Goal: Navigation & Orientation: Find specific page/section

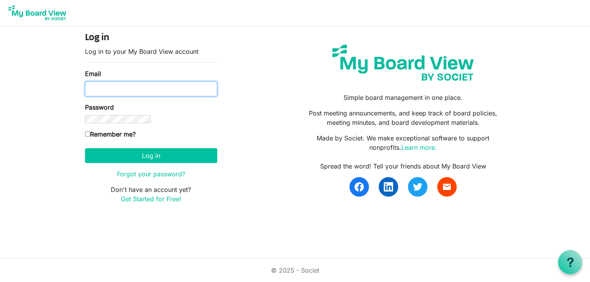
click at [85, 81] on input "Email" at bounding box center [151, 88] width 132 height 15
type input "karen@coffeenewsgb.ca"
click at [85, 148] on button "Log in" at bounding box center [151, 155] width 132 height 15
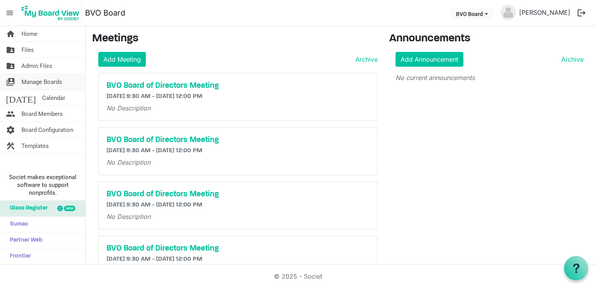
click at [36, 83] on span "Manage Boards" at bounding box center [41, 82] width 41 height 16
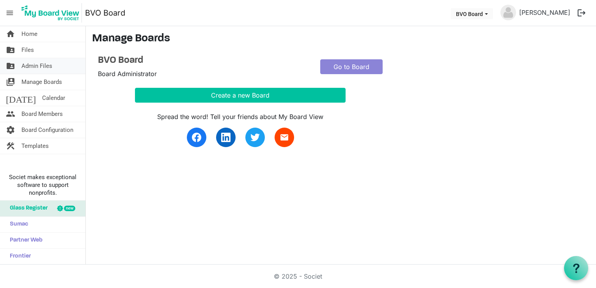
click at [36, 69] on span "Admin Files" at bounding box center [36, 66] width 31 height 16
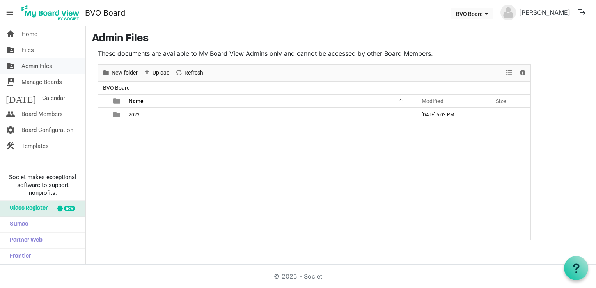
click at [52, 66] on link "folder_shared Admin Files" at bounding box center [42, 66] width 85 height 16
click at [39, 51] on link "folder_shared Files" at bounding box center [42, 50] width 85 height 16
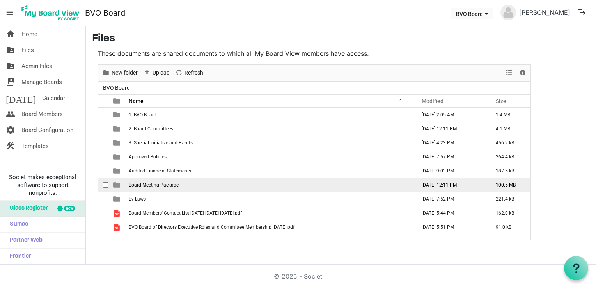
click at [164, 186] on span "Board Meeting Package" at bounding box center [154, 184] width 50 height 5
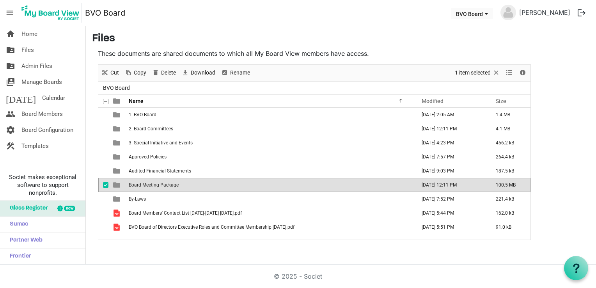
click at [164, 186] on span "Board Meeting Package" at bounding box center [154, 184] width 50 height 5
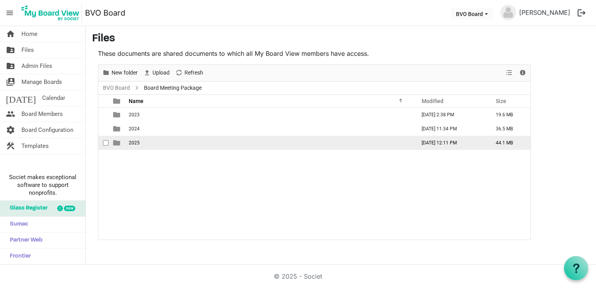
click at [139, 142] on td "2025" at bounding box center [269, 143] width 287 height 14
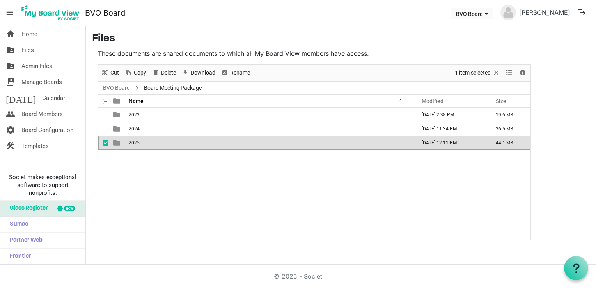
click at [139, 142] on td "2025" at bounding box center [269, 143] width 287 height 14
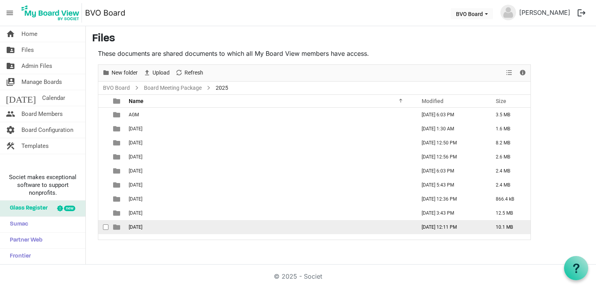
click at [150, 223] on td "[DATE]" at bounding box center [269, 227] width 287 height 14
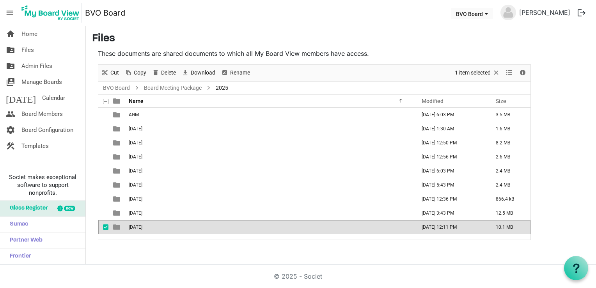
click at [150, 223] on td "[DATE]" at bounding box center [269, 227] width 287 height 14
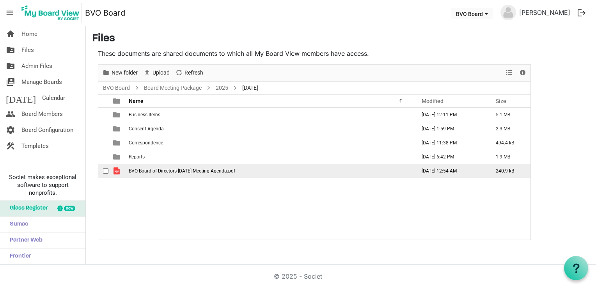
click at [158, 168] on span "BVO Board of Directors [DATE] Meeting Agenda.pdf" at bounding box center [182, 170] width 106 height 5
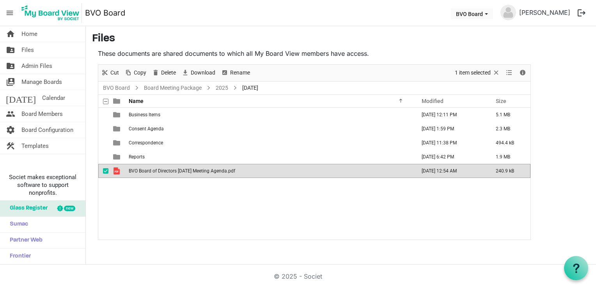
click at [158, 168] on span "BVO Board of Directors [DATE] Meeting Agenda.pdf" at bounding box center [182, 170] width 106 height 5
